Goal: Information Seeking & Learning: Learn about a topic

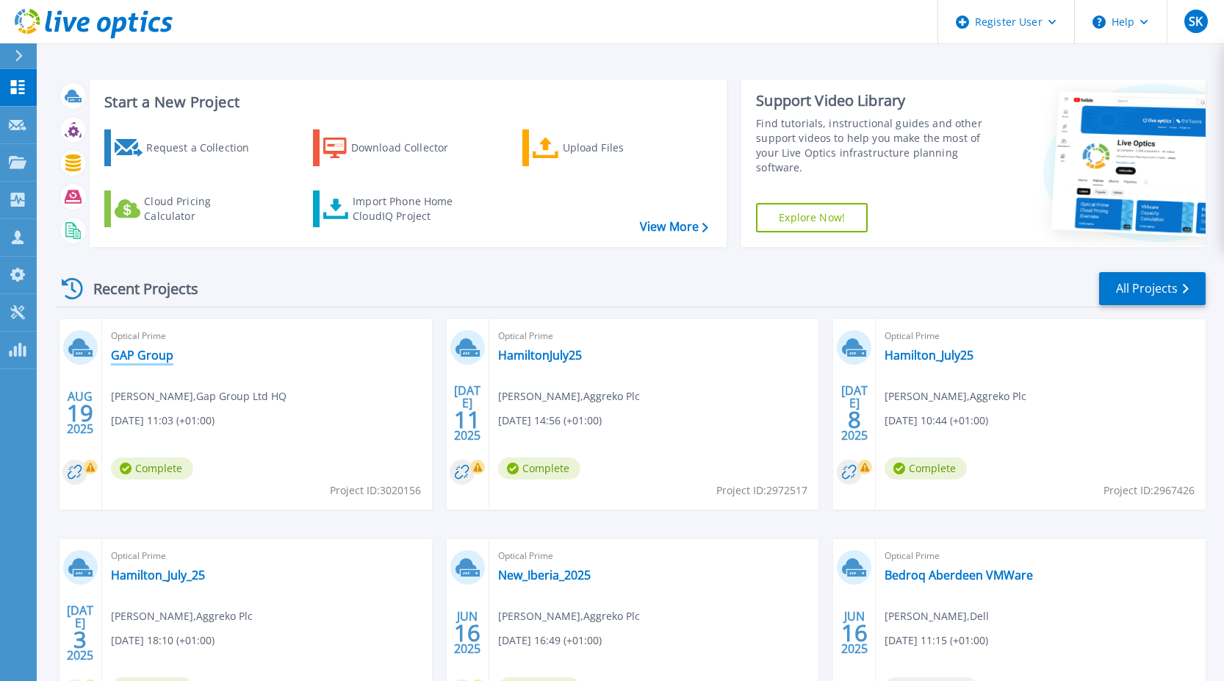
click at [162, 353] on link "GAP Group" at bounding box center [142, 355] width 62 height 15
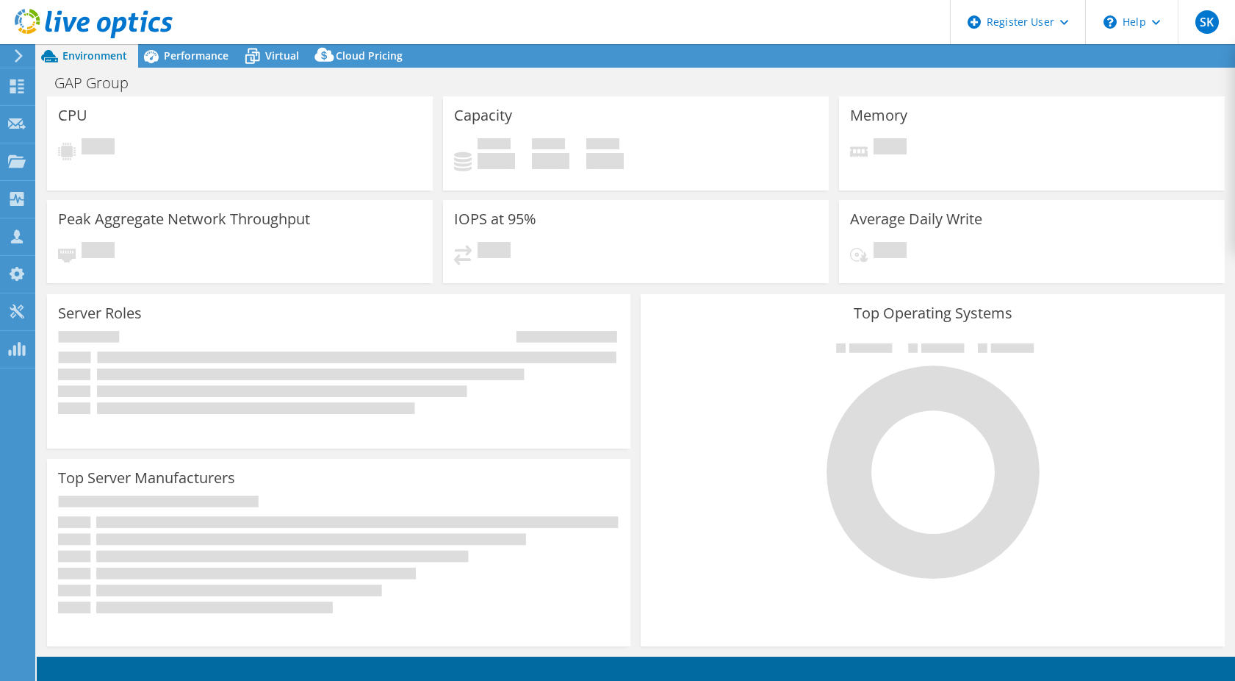
select select "USD"
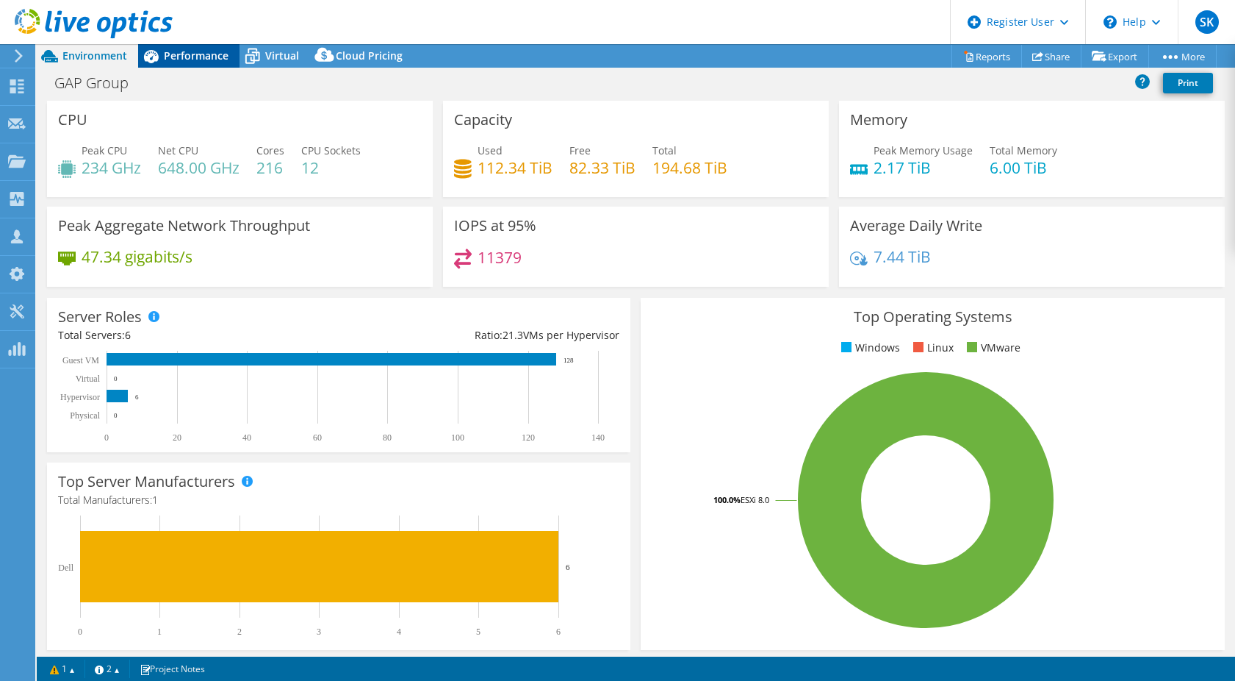
click at [188, 57] on span "Performance" at bounding box center [196, 56] width 65 height 14
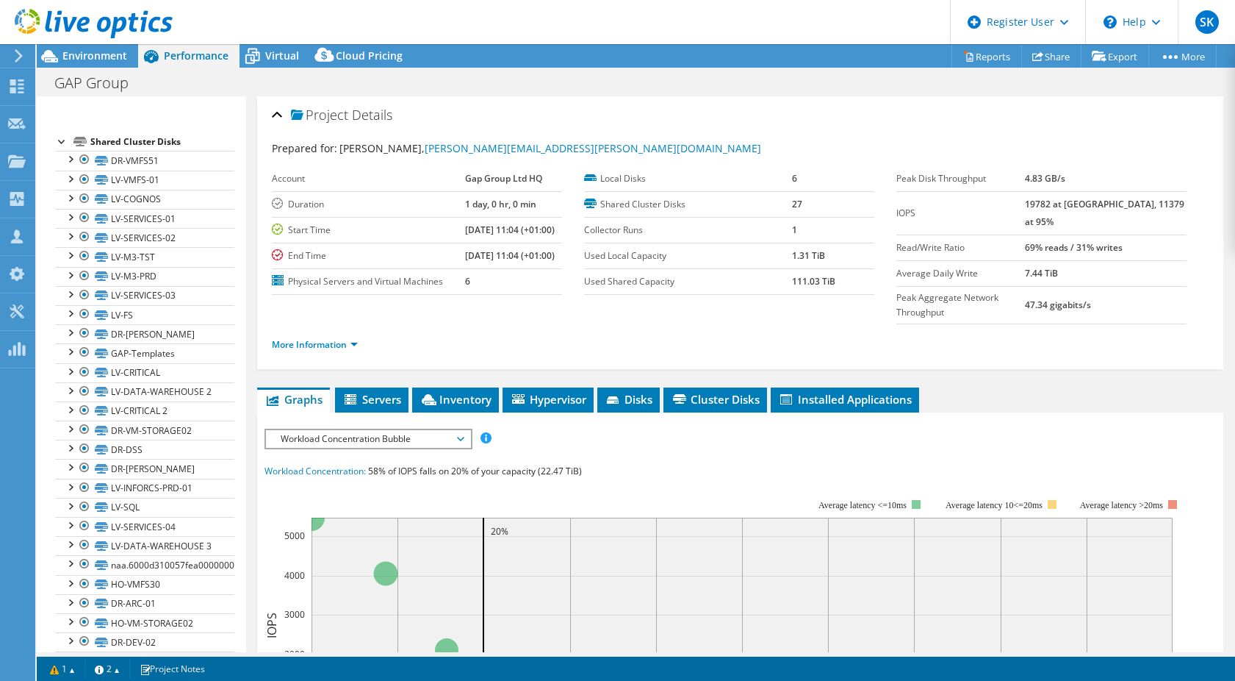
scroll to position [71, 0]
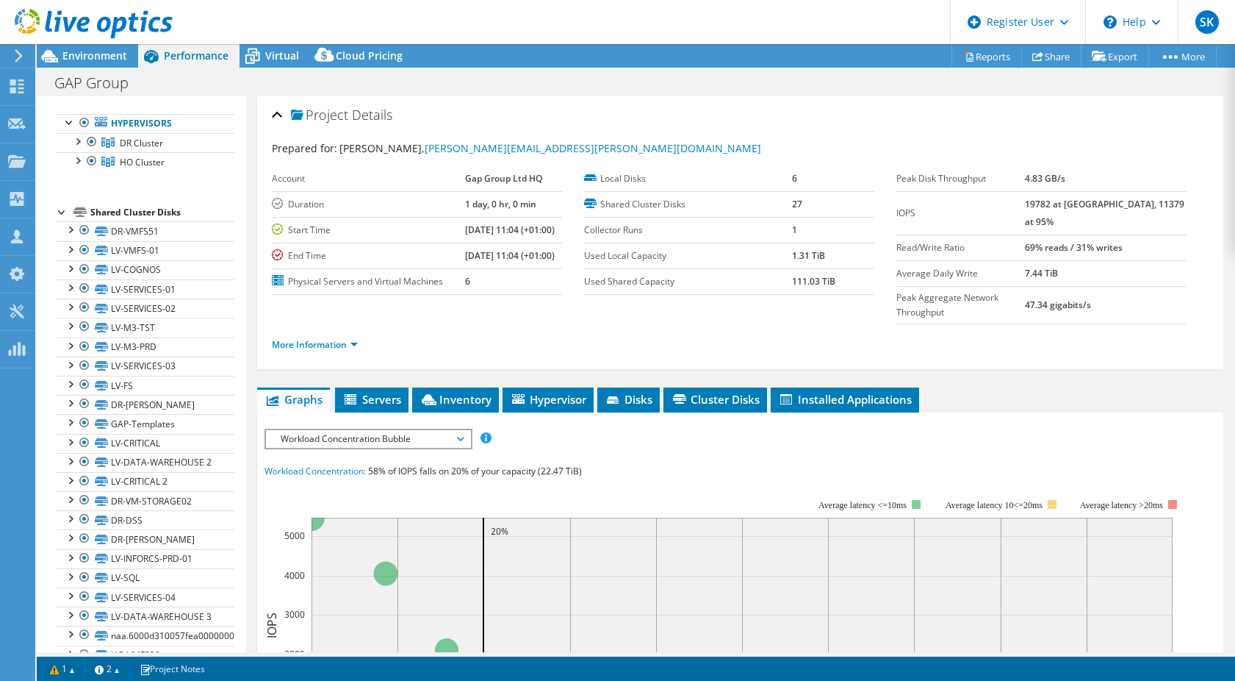
click at [99, 47] on div at bounding box center [86, 24] width 173 height 49
click at [100, 51] on span "Environment" at bounding box center [94, 56] width 65 height 14
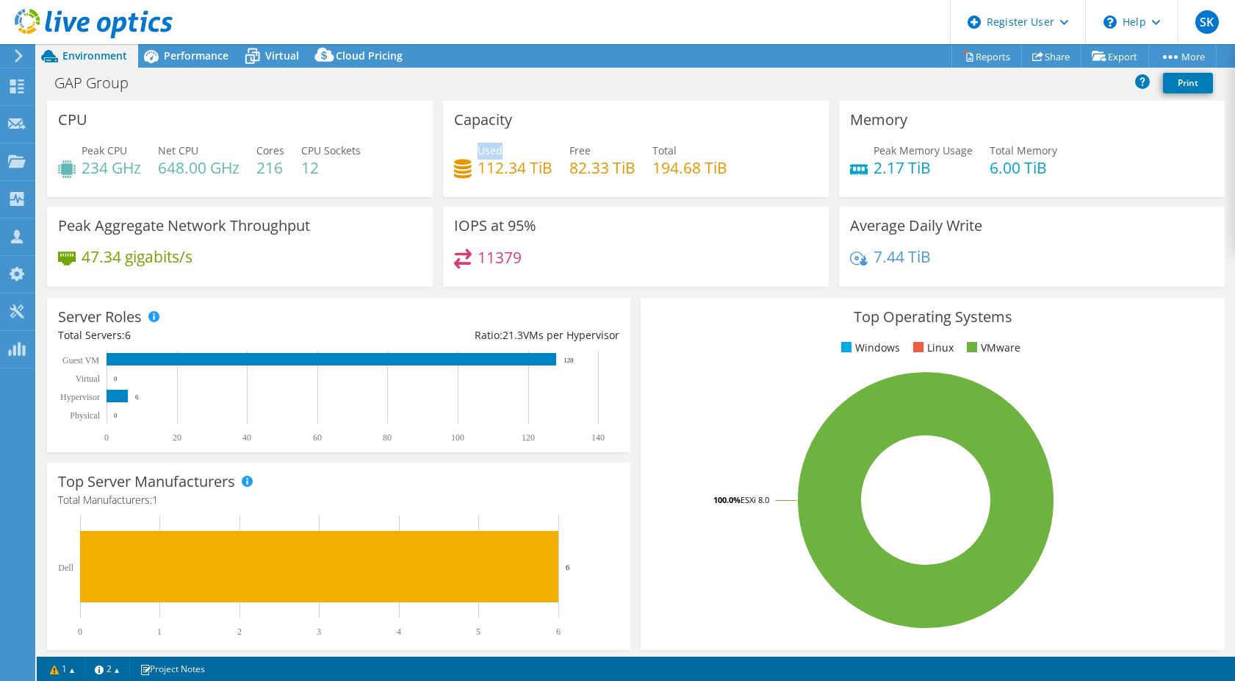
drag, startPoint x: 476, startPoint y: 147, endPoint x: 499, endPoint y: 147, distance: 22.8
click at [499, 147] on div "Used 112.34 TiB" at bounding box center [515, 159] width 75 height 33
click at [254, 61] on icon at bounding box center [252, 57] width 15 height 12
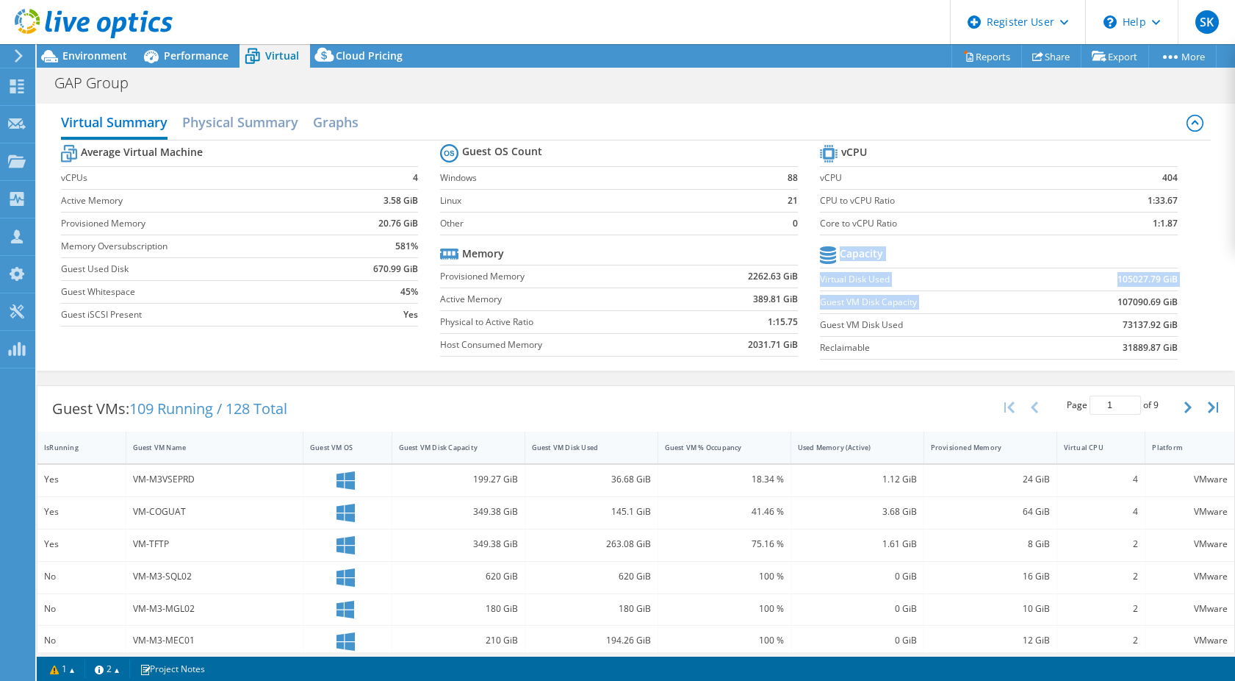
drag, startPoint x: 1107, startPoint y: 301, endPoint x: 1172, endPoint y: 301, distance: 65.4
click at [1172, 301] on section "vCPU vCPU 404 CPU to vCPU Ratio 1:33.67 Core to vCPU Ratio 1:1.87 Capacity Virt…" at bounding box center [1010, 254] width 380 height 226
drag, startPoint x: 1172, startPoint y: 301, endPoint x: 1154, endPoint y: 309, distance: 20.4
click at [1171, 310] on section "vCPU vCPU 404 CPU to vCPU Ratio 1:33.67 Core to vCPU Ratio 1:1.87 Capacity Virt…" at bounding box center [1010, 254] width 380 height 226
drag, startPoint x: 1105, startPoint y: 298, endPoint x: 1168, endPoint y: 298, distance: 62.5
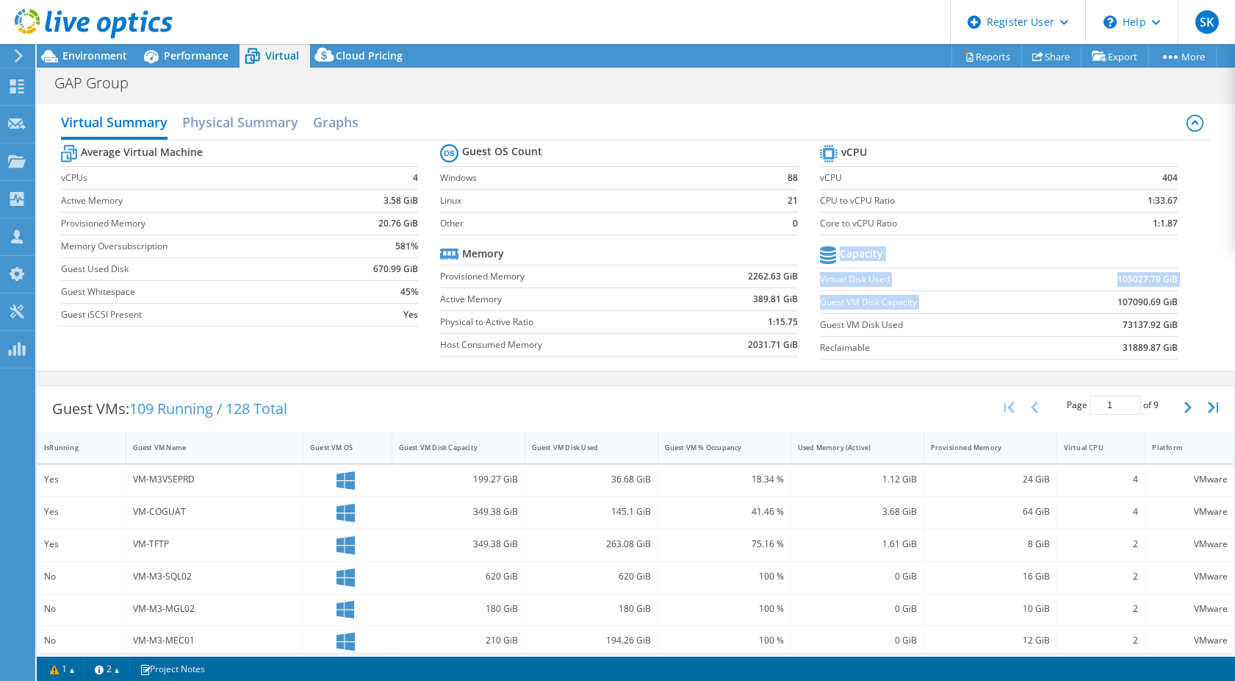
click at [1168, 298] on section "vCPU vCPU 404 CPU to vCPU Ratio 1:33.67 Core to vCPU Ratio 1:1.87 Capacity Virt…" at bounding box center [1010, 254] width 380 height 226
click at [1168, 300] on section "vCPU vCPU 404 CPU to vCPU Ratio 1:33.67 Core to vCPU Ratio 1:1.87 Capacity Virt…" at bounding box center [1010, 254] width 380 height 226
click at [454, 448] on div "Guest VM Disk Capacity" at bounding box center [449, 447] width 101 height 10
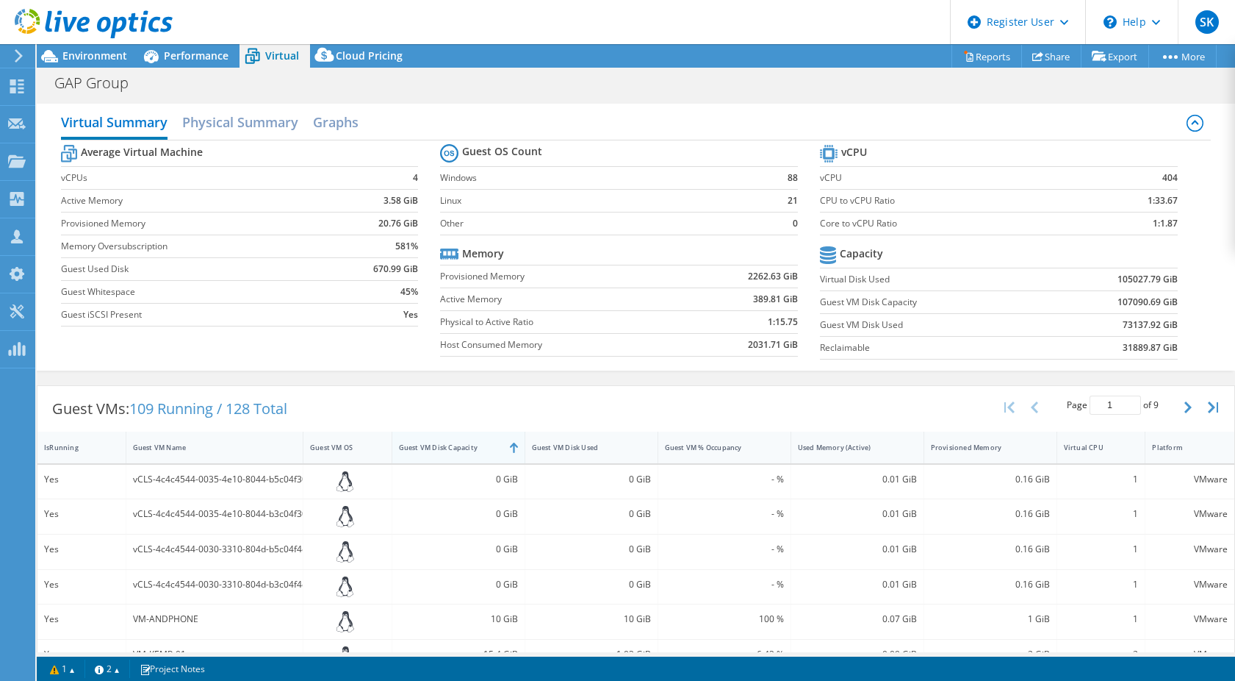
click at [456, 448] on div "Guest VM Disk Capacity" at bounding box center [449, 447] width 101 height 10
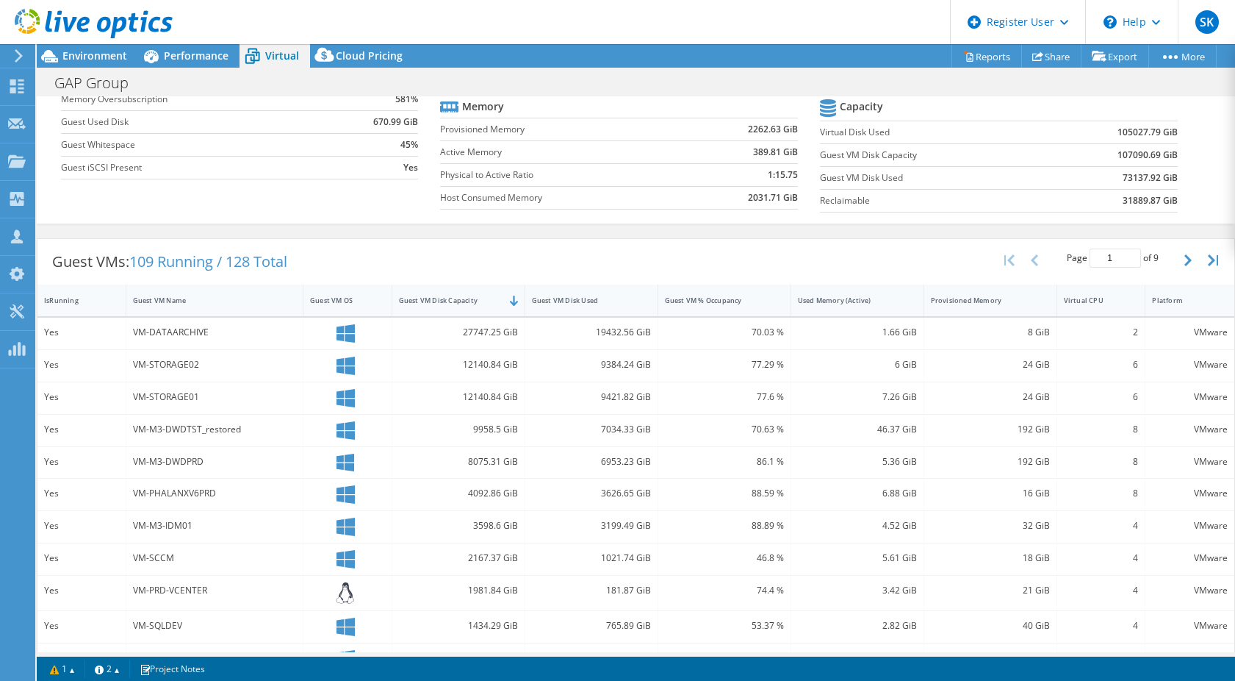
scroll to position [73, 0]
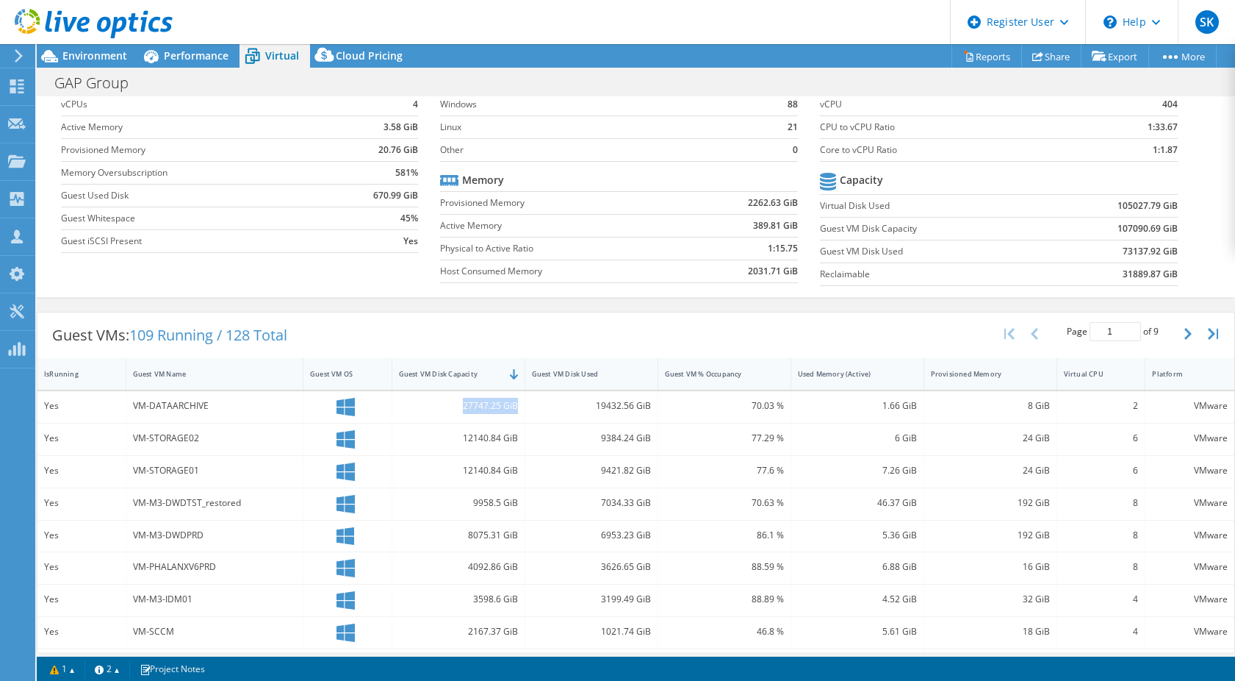
drag, startPoint x: 459, startPoint y: 402, endPoint x: 517, endPoint y: 403, distance: 58.1
click at [517, 403] on div "27747.25 GiB" at bounding box center [458, 407] width 133 height 32
drag, startPoint x: 517, startPoint y: 403, endPoint x: 555, endPoint y: 367, distance: 52.5
click at [592, 322] on div "Guest VMs: 109 Running / 128 Total Page 1 of 9 5 rows 10 rows 20 rows 25 rows 5…" at bounding box center [635, 335] width 1197 height 46
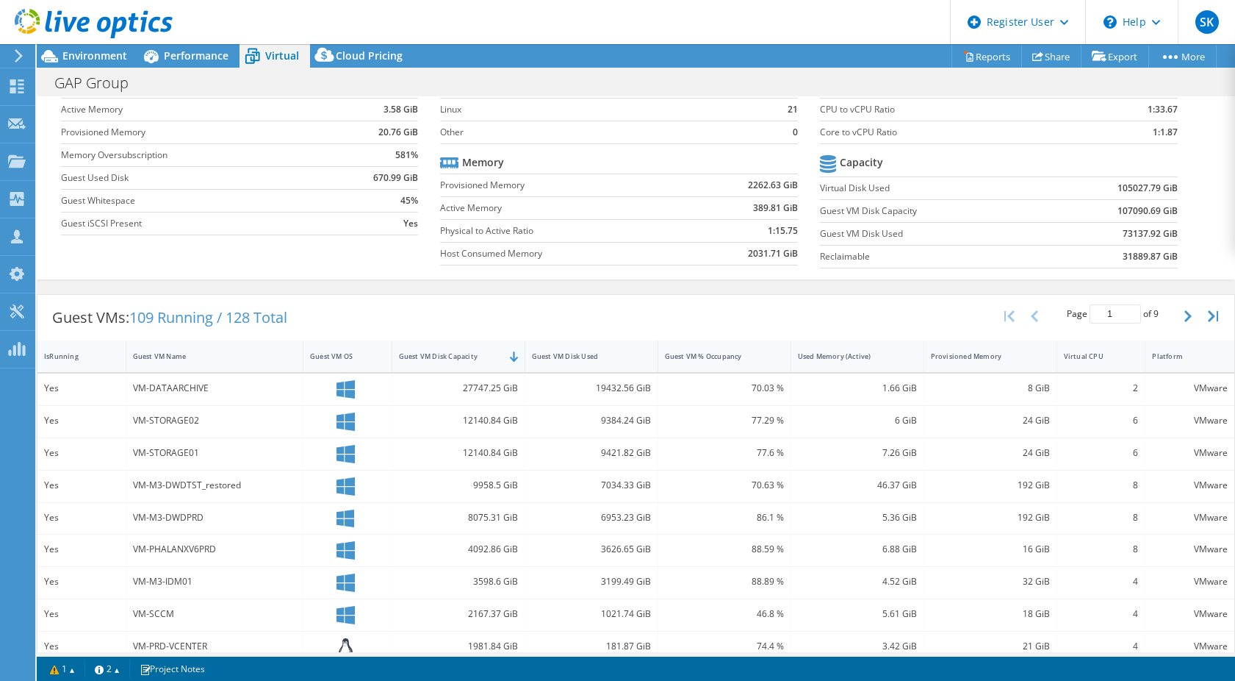
scroll to position [87, 0]
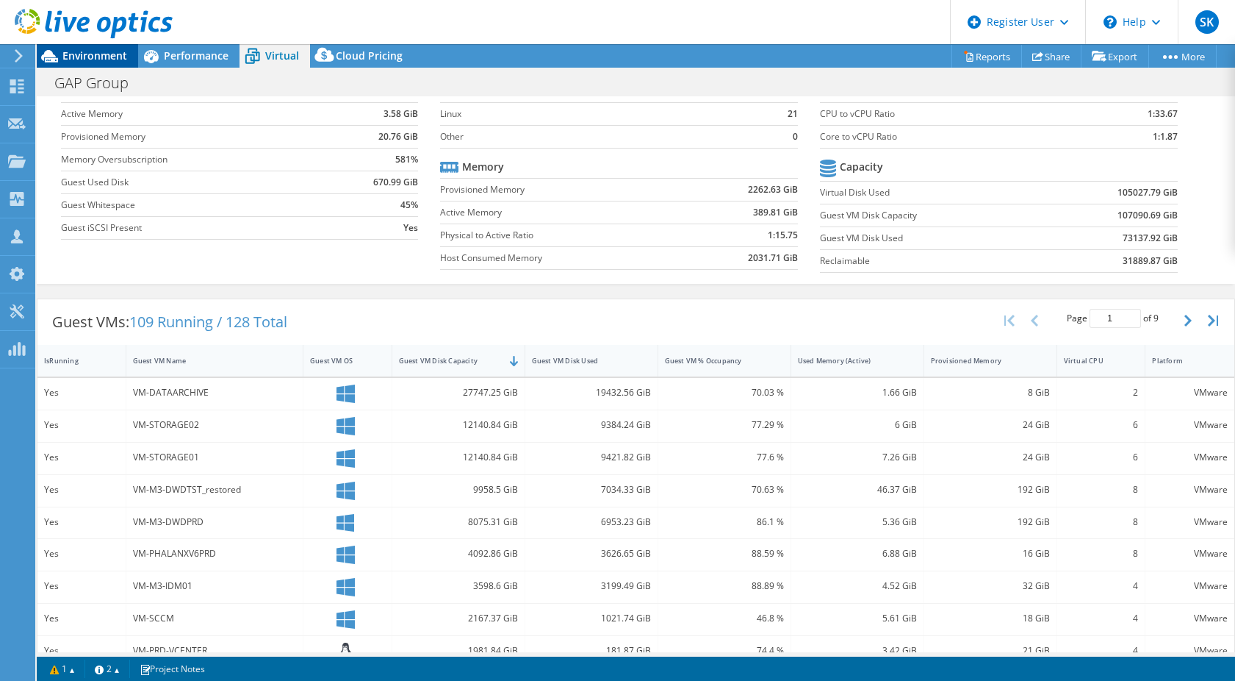
click at [133, 66] on div "Environment" at bounding box center [87, 56] width 101 height 24
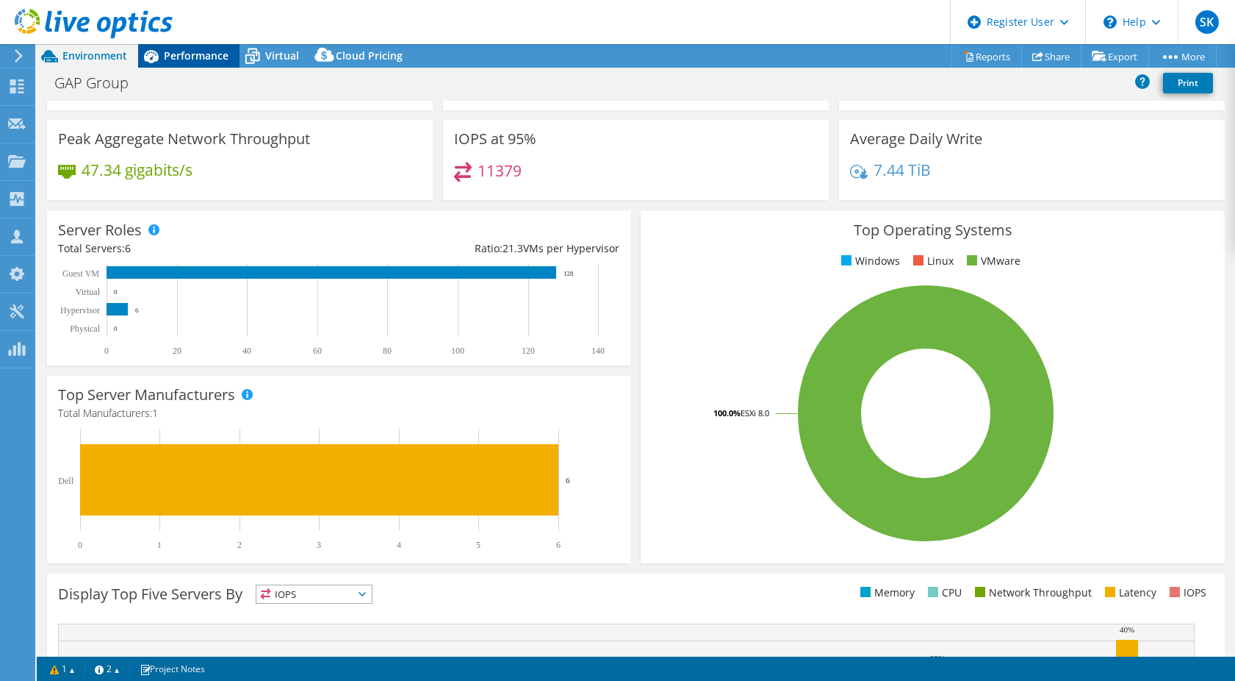
click at [181, 63] on div "Performance" at bounding box center [188, 56] width 101 height 24
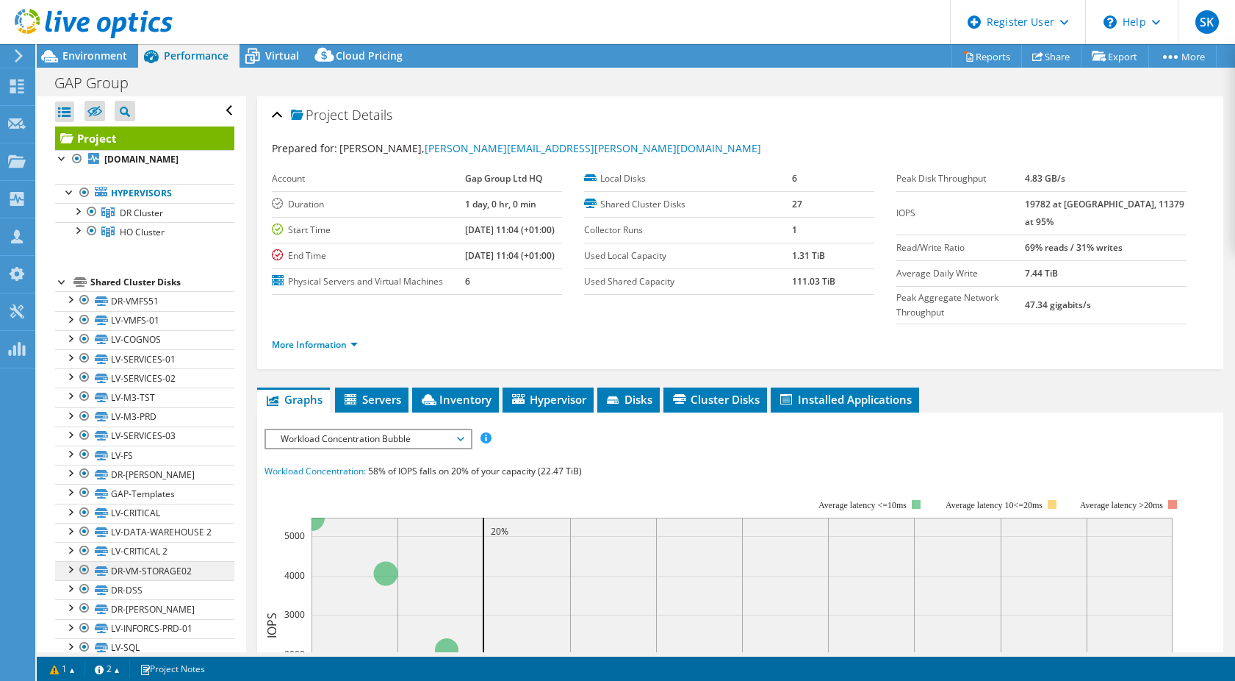
scroll to position [0, 0]
click at [77, 218] on div at bounding box center [77, 211] width 15 height 15
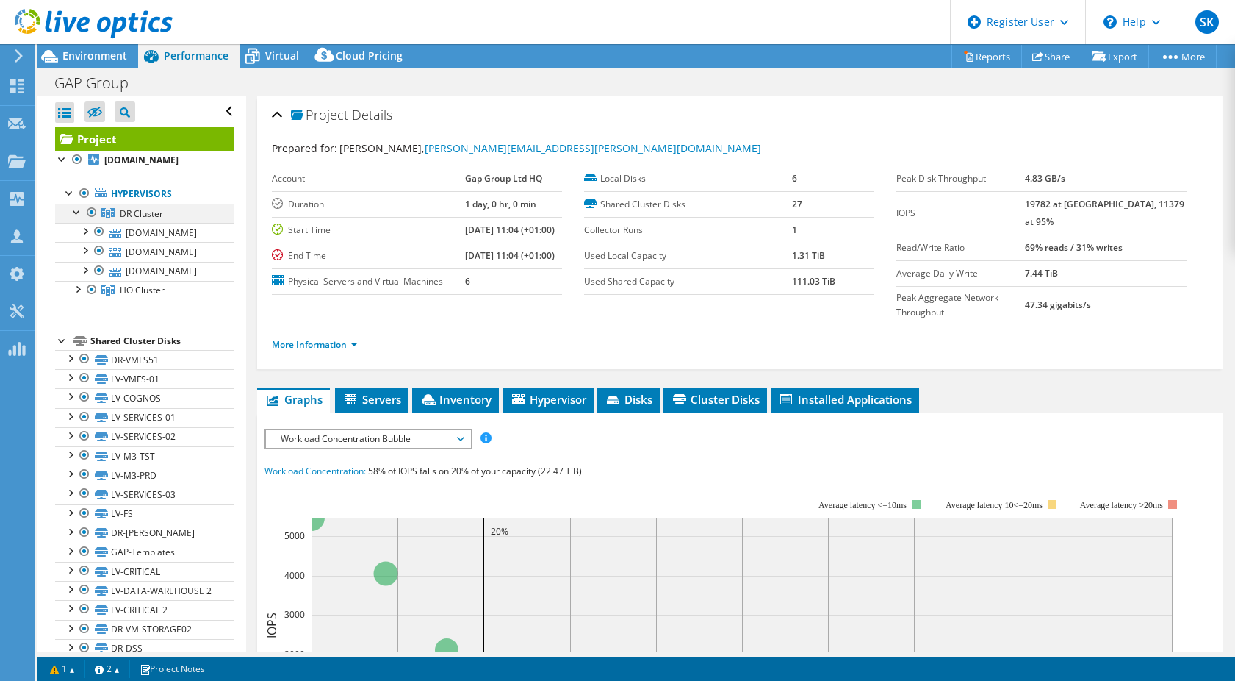
click at [77, 218] on div at bounding box center [77, 211] width 15 height 15
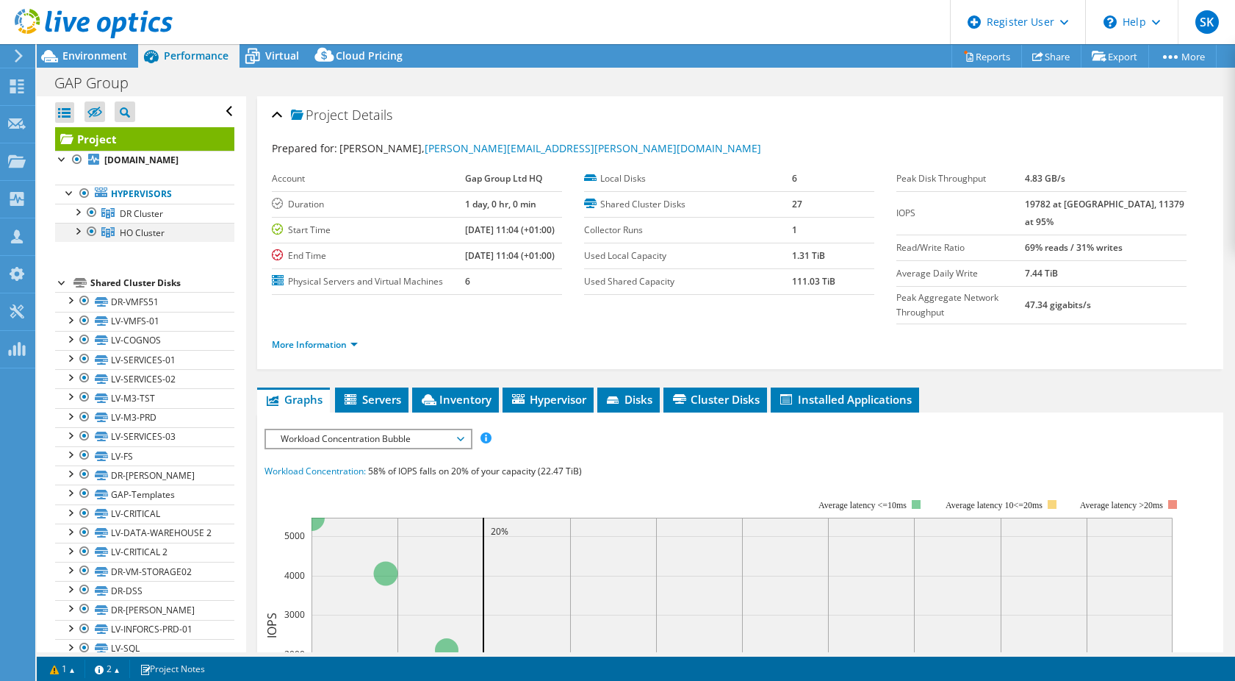
click at [79, 237] on div at bounding box center [77, 230] width 15 height 15
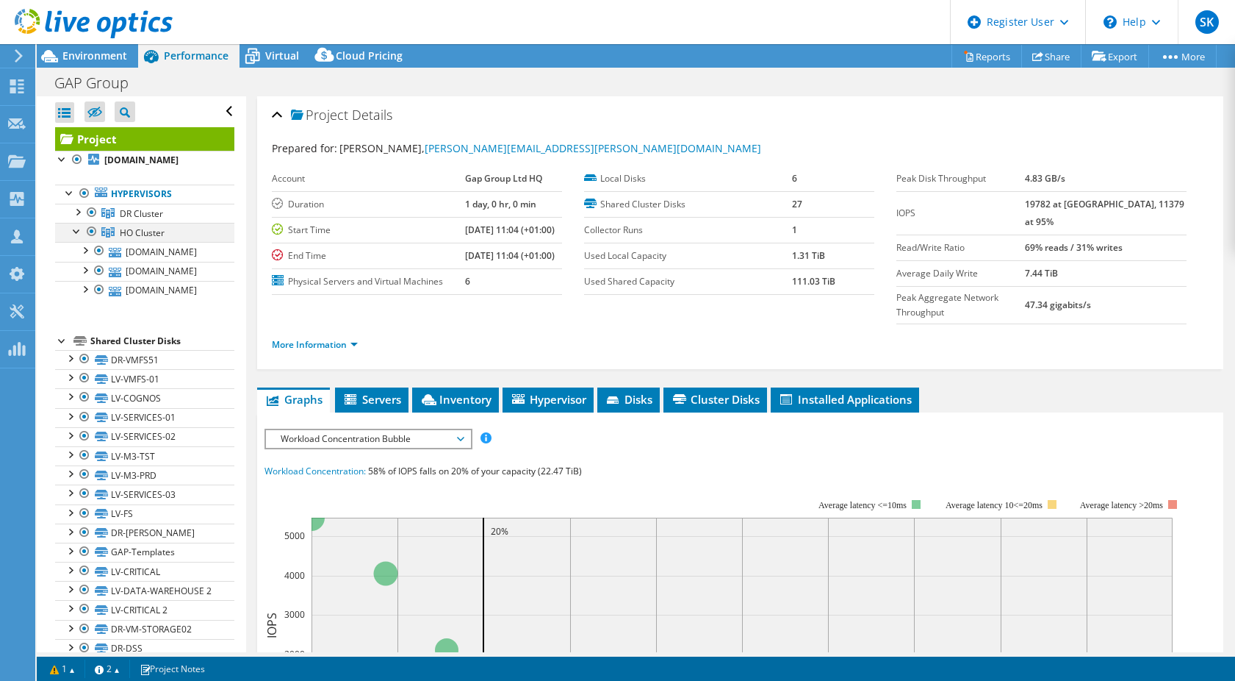
click at [79, 237] on div at bounding box center [77, 230] width 15 height 15
